Goal: Find contact information: Find contact information

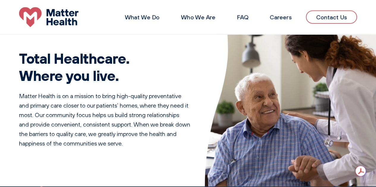
click at [326, 19] on link "Contact Us" at bounding box center [331, 16] width 51 height 13
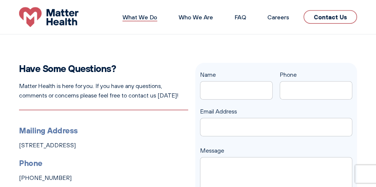
click at [139, 17] on link "What We Do" at bounding box center [139, 16] width 35 height 7
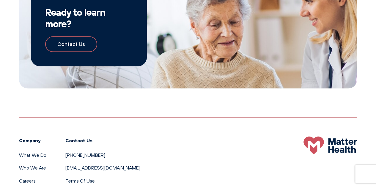
scroll to position [612, 0]
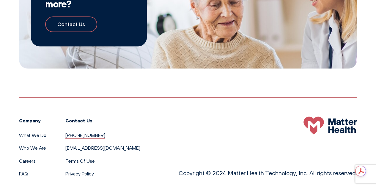
drag, startPoint x: 95, startPoint y: 124, endPoint x: 65, endPoint y: 124, distance: 29.4
click at [65, 132] on li "[PHONE_NUMBER]" at bounding box center [102, 136] width 75 height 8
copy link "[PHONE_NUMBER]"
